Goal: Task Accomplishment & Management: Manage account settings

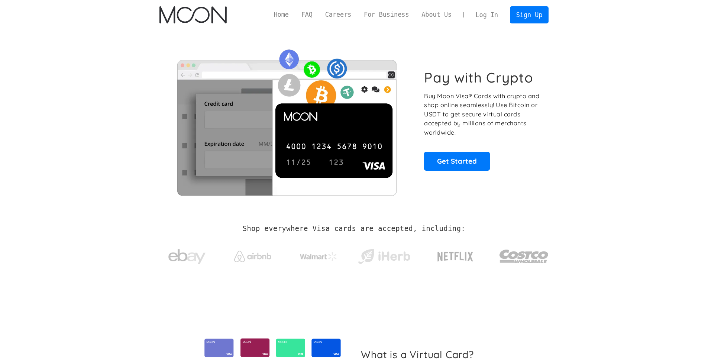
click at [450, 167] on link "Get Started" at bounding box center [457, 161] width 66 height 19
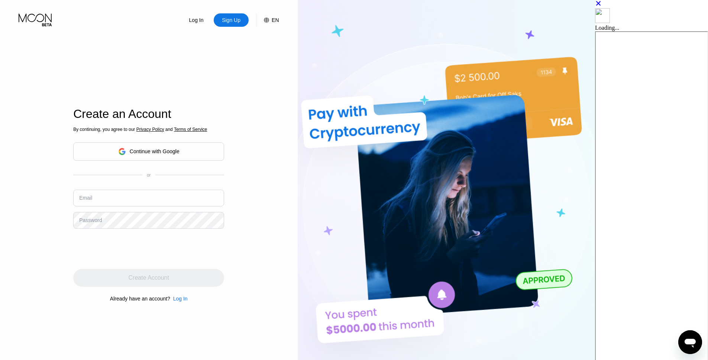
click at [216, 148] on div "Continue with Google" at bounding box center [148, 151] width 151 height 18
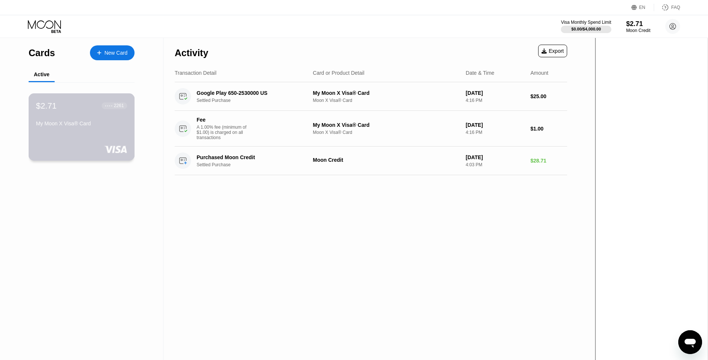
click at [123, 107] on div "2261" at bounding box center [119, 105] width 10 height 5
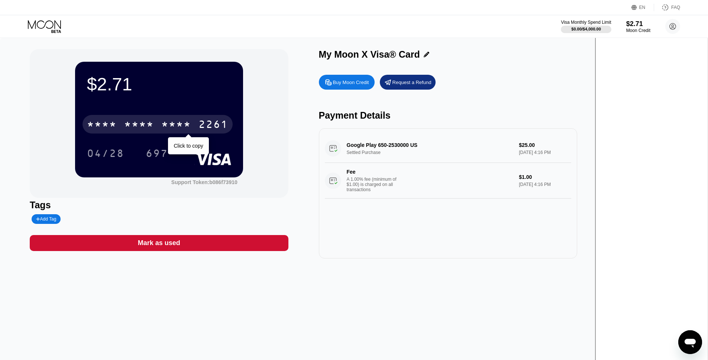
click at [191, 123] on div "* * * *" at bounding box center [176, 125] width 30 height 12
click at [154, 127] on div "* * * *" at bounding box center [139, 125] width 30 height 12
